Goal: Find specific page/section

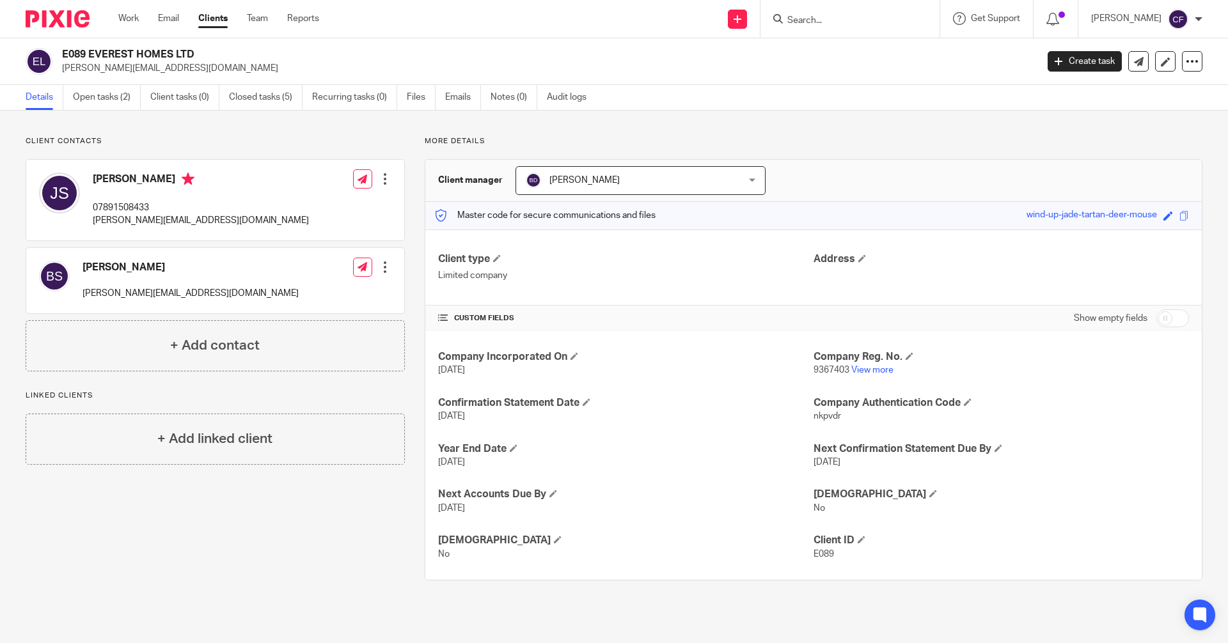
click at [809, 22] on input "Search" at bounding box center [843, 21] width 115 height 12
type input "c"
paste input "[EMAIL_ADDRESS][DOMAIN_NAME]"
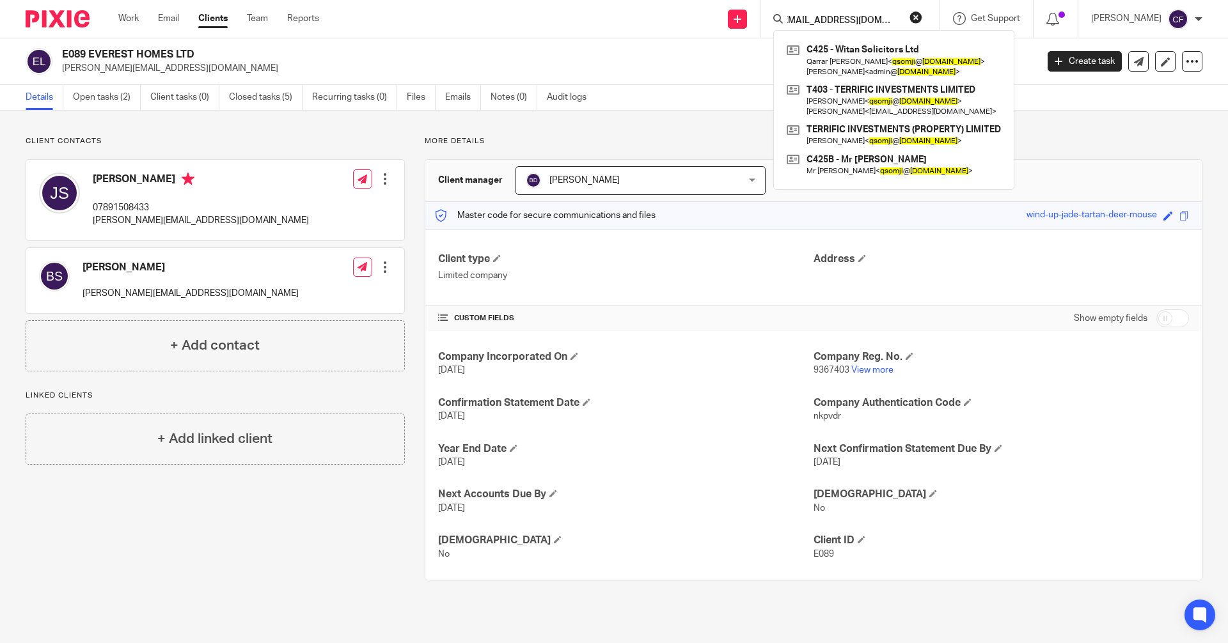
type input "[EMAIL_ADDRESS][DOMAIN_NAME]"
click at [593, 19] on div "Send new email Create task Add client Request signature [EMAIL_ADDRESS][DOMAIN_…" at bounding box center [783, 19] width 890 height 38
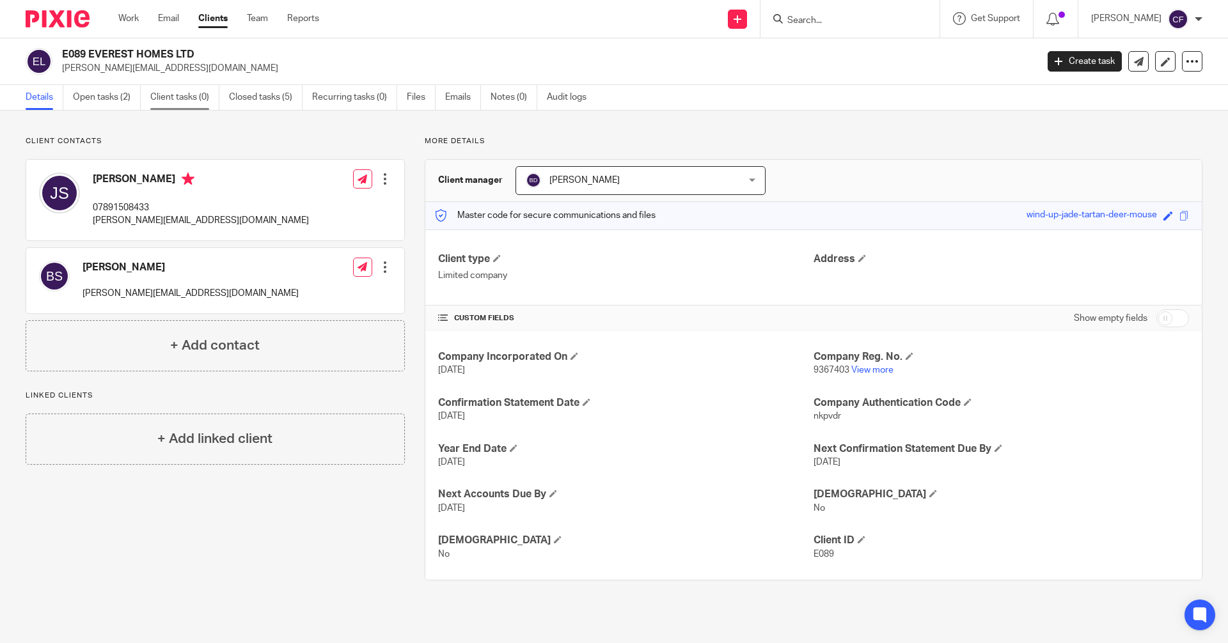
click at [187, 100] on link "Client tasks (0)" at bounding box center [184, 97] width 69 height 25
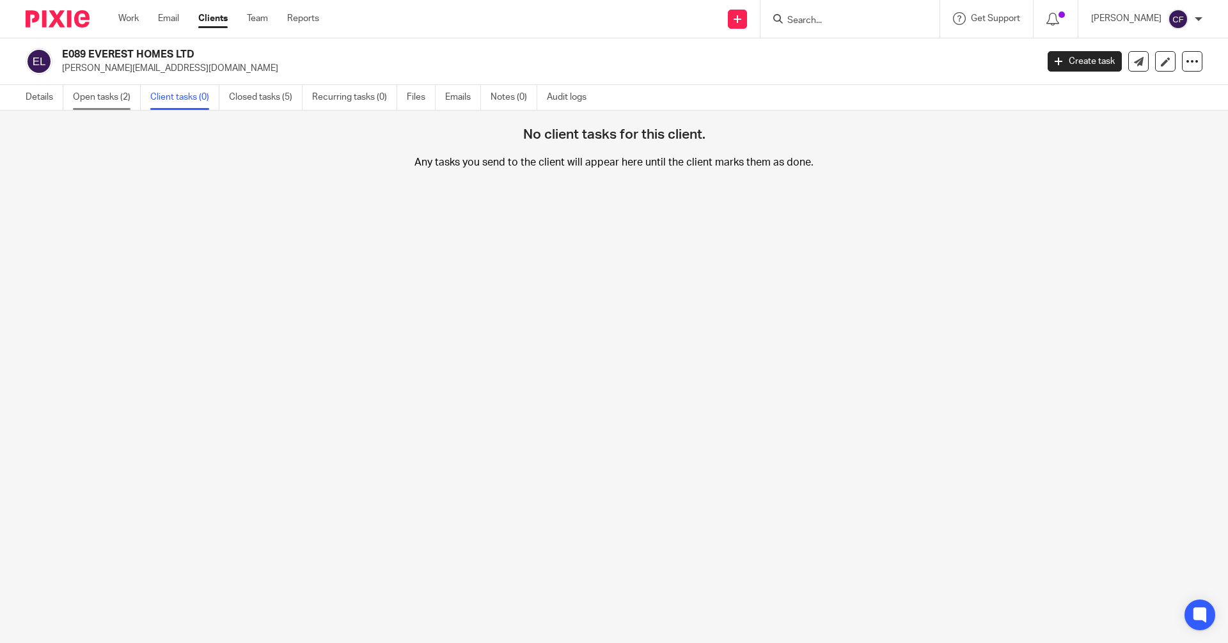
click at [112, 99] on link "Open tasks (2)" at bounding box center [107, 97] width 68 height 25
